Goal: Find specific page/section: Find specific page/section

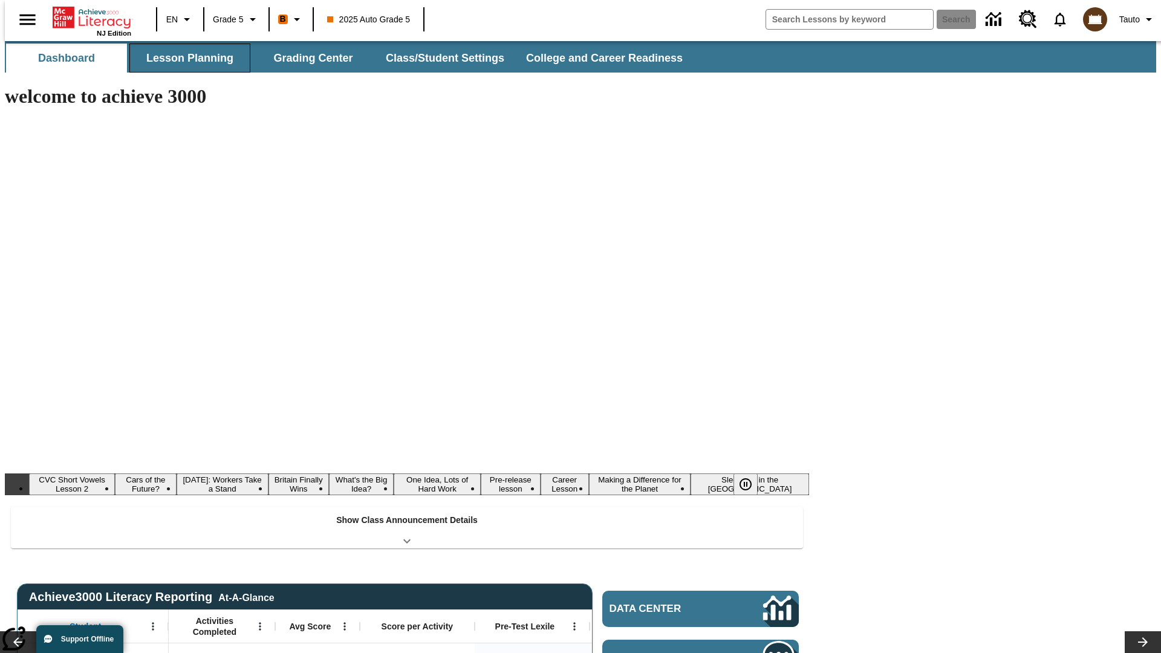
click at [185, 58] on button "Lesson Planning" at bounding box center [189, 58] width 121 height 29
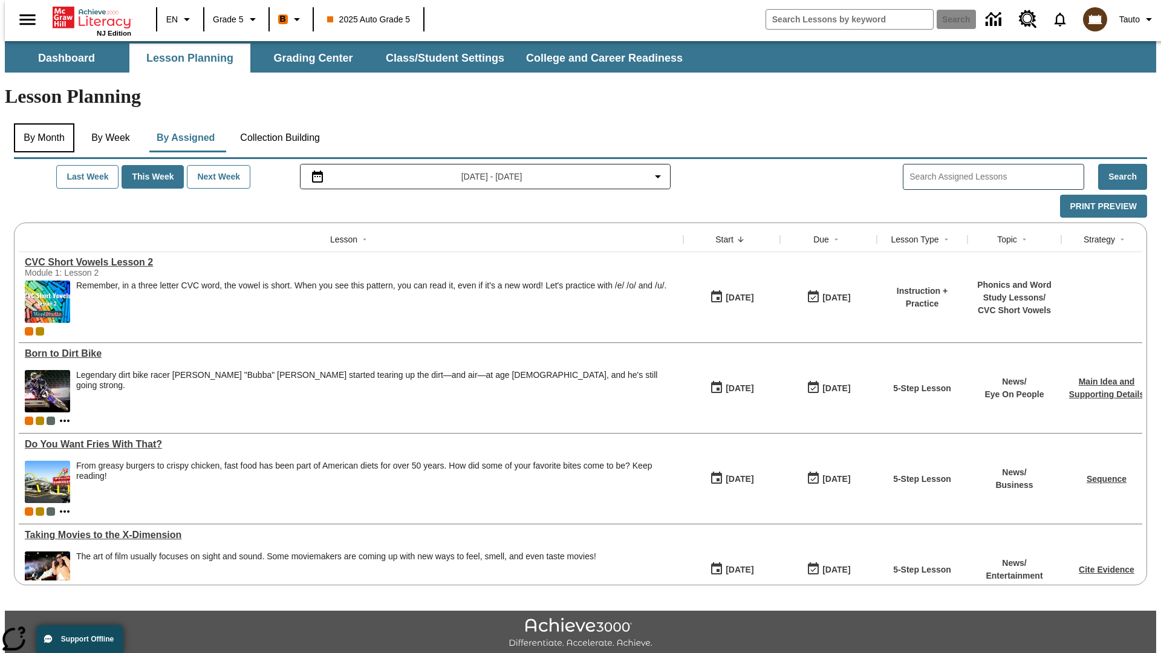
click at [41, 123] on button "By Month" at bounding box center [44, 137] width 60 height 29
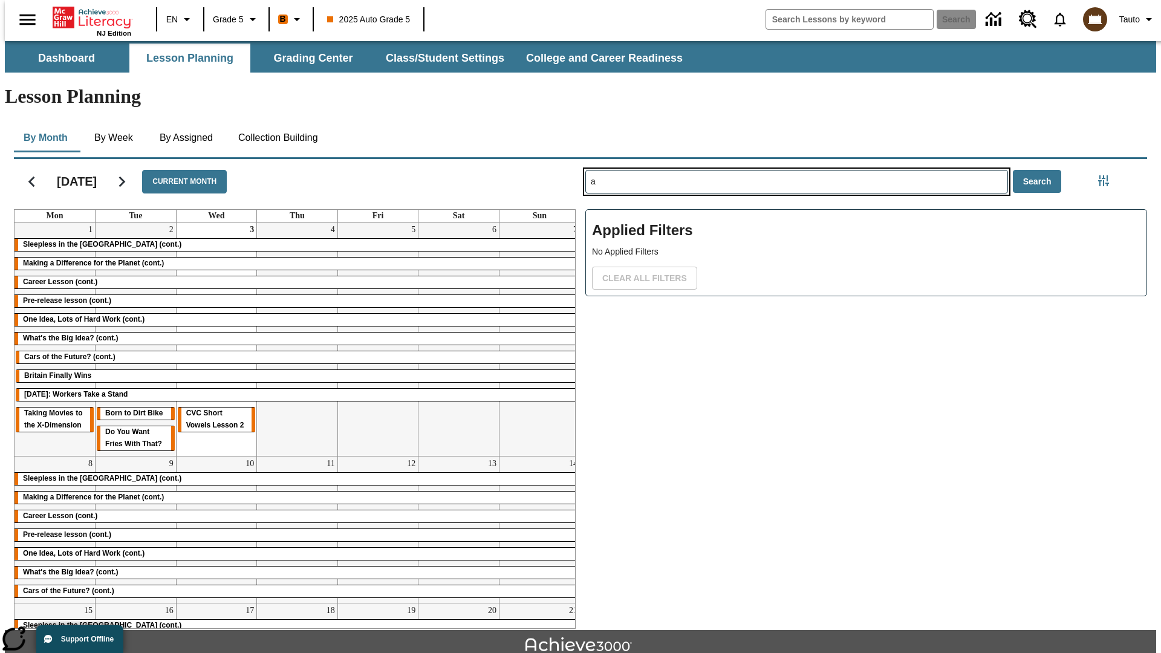
type input "a"
